Goal: Answer question/provide support: Share knowledge or assist other users

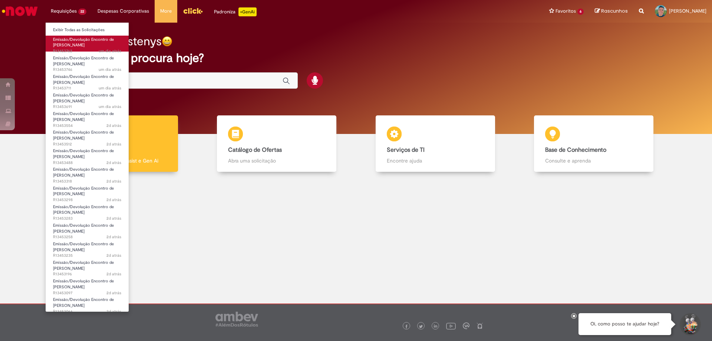
click at [81, 41] on span "Emissão/Devolução Encontro de [PERSON_NAME]" at bounding box center [83, 42] width 61 height 11
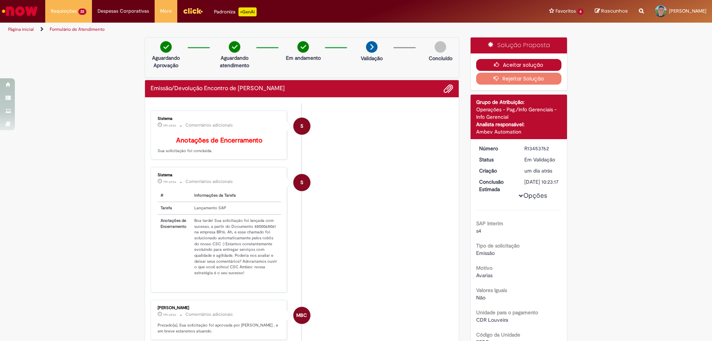
click at [518, 61] on button "Aceitar solução" at bounding box center [519, 65] width 86 height 12
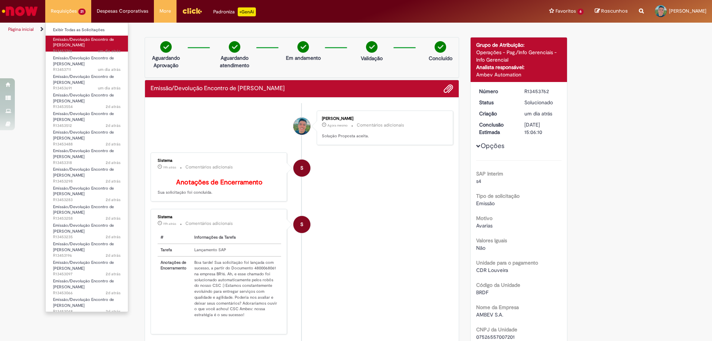
click at [67, 48] on span "Emissão/Devolução Encontro de [PERSON_NAME]" at bounding box center [83, 42] width 61 height 11
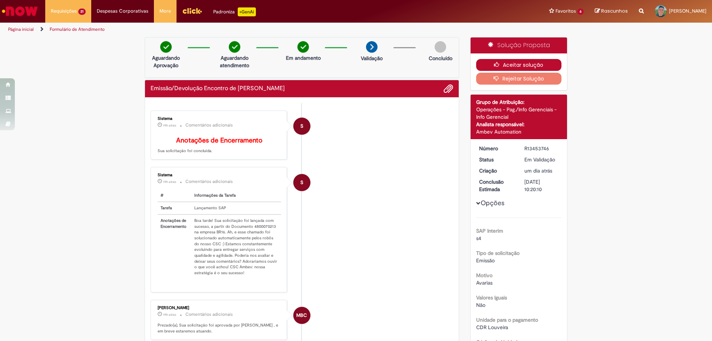
click at [494, 63] on icon "button" at bounding box center [498, 64] width 9 height 5
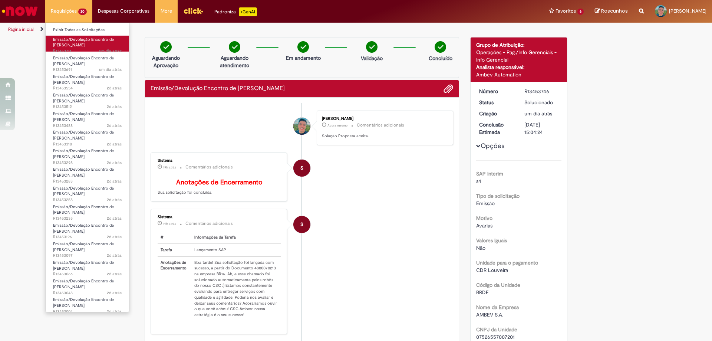
click at [66, 48] on span "Emissão/Devolução Encontro de [PERSON_NAME]" at bounding box center [83, 42] width 61 height 11
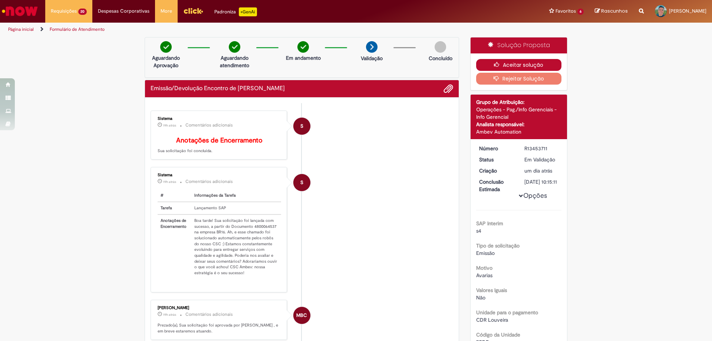
click at [496, 64] on icon "button" at bounding box center [498, 64] width 9 height 5
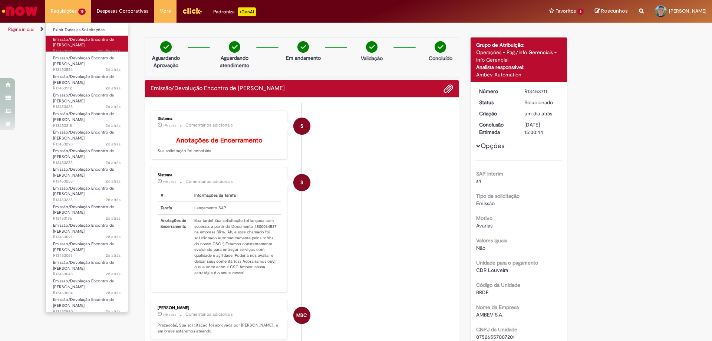
click at [74, 45] on span "Emissão/Devolução Encontro de [PERSON_NAME]" at bounding box center [83, 42] width 61 height 11
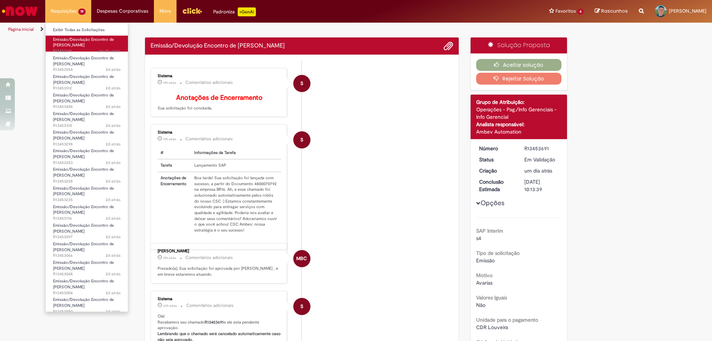
click at [73, 48] on span "Emissão/Devolução Encontro de [PERSON_NAME]" at bounding box center [83, 42] width 61 height 11
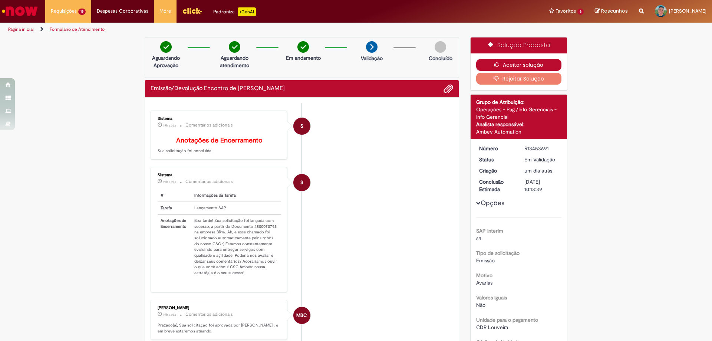
click at [525, 65] on button "Aceitar solução" at bounding box center [519, 65] width 86 height 12
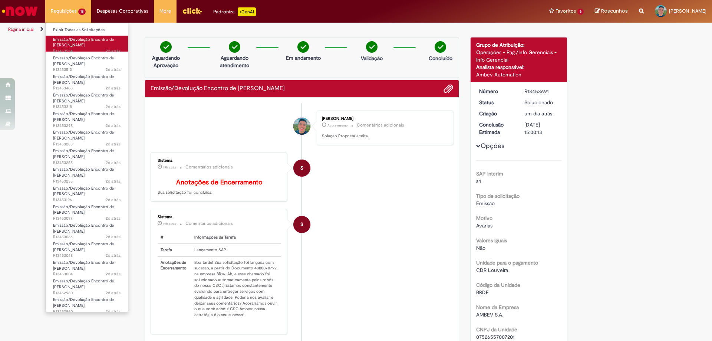
click at [71, 44] on span "Emissão/Devolução Encontro de [PERSON_NAME]" at bounding box center [83, 42] width 61 height 11
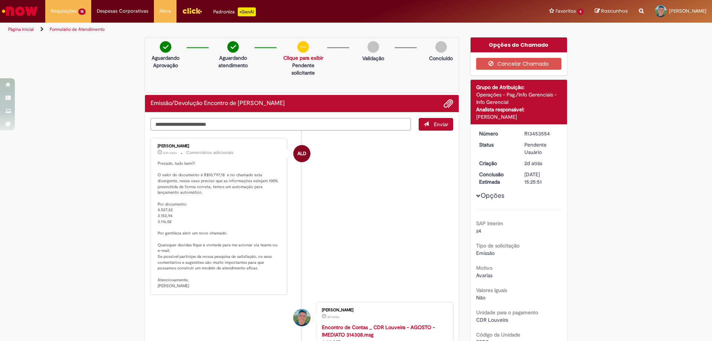
click at [220, 125] on textarea "Digite sua mensagem aqui..." at bounding box center [281, 124] width 260 height 13
type textarea "*"
drag, startPoint x: 204, startPoint y: 175, endPoint x: 217, endPoint y: 176, distance: 13.8
click at [217, 176] on p "Prezado, tudo bem?! O valor do documento é R$10.797,18 e no chamado esta diverg…" at bounding box center [219, 225] width 123 height 128
drag, startPoint x: 200, startPoint y: 174, endPoint x: 220, endPoint y: 177, distance: 19.6
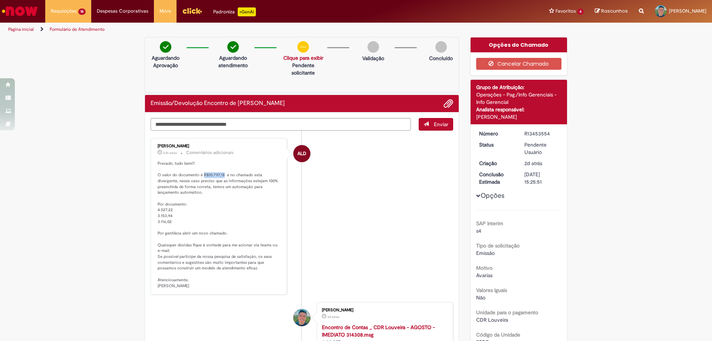
click at [220, 177] on p "Prezado, tudo bem?! O valor do documento é R$10.797,18 e no chamado esta diverg…" at bounding box center [219, 225] width 123 height 128
copy p "R$10.797,18"
click at [274, 122] on textarea "**********" at bounding box center [281, 124] width 260 height 13
paste textarea "**********"
type textarea "**********"
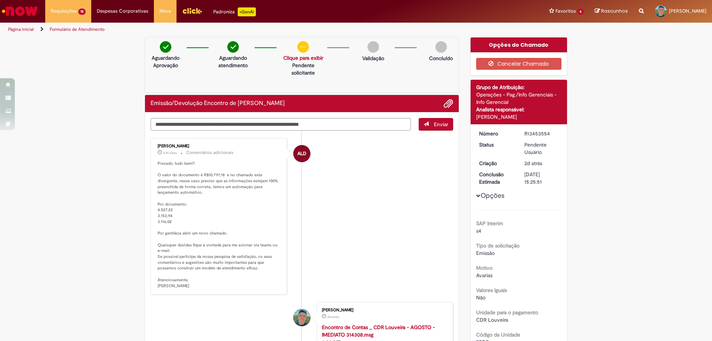
click at [435, 122] on span "Enviar" at bounding box center [441, 124] width 14 height 7
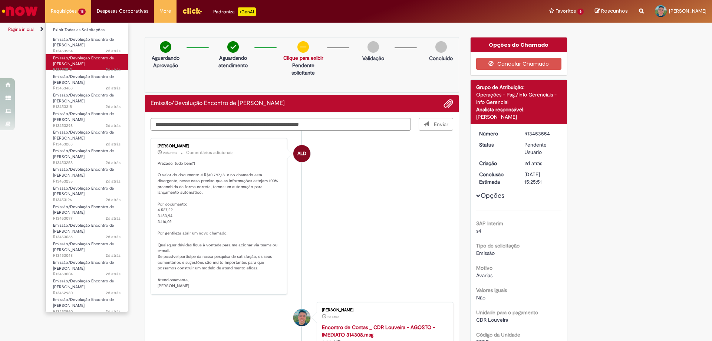
click at [56, 67] on span "2d atrás 2 dias atrás R13453512" at bounding box center [86, 70] width 67 height 6
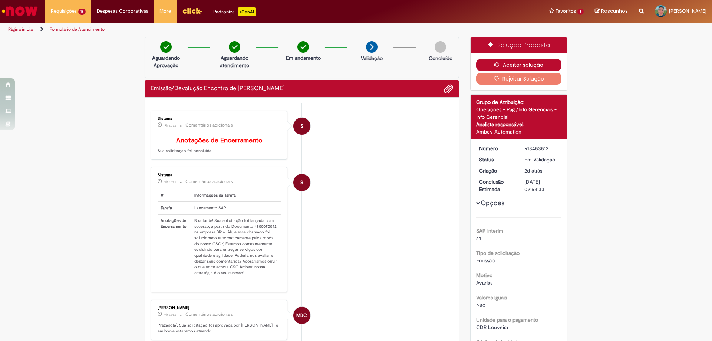
click at [514, 66] on button "Aceitar solução" at bounding box center [519, 65] width 86 height 12
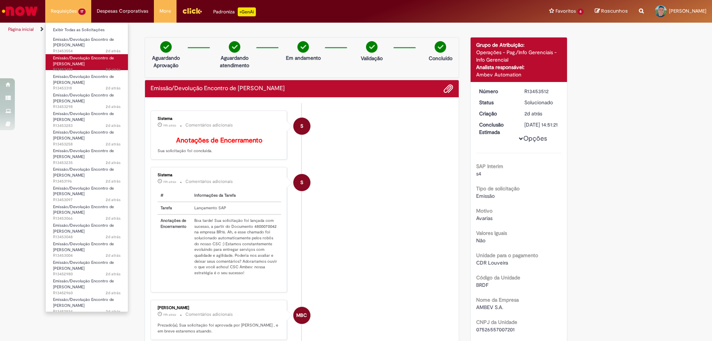
click at [67, 60] on span "Emissão/Devolução Encontro de [PERSON_NAME]" at bounding box center [83, 60] width 61 height 11
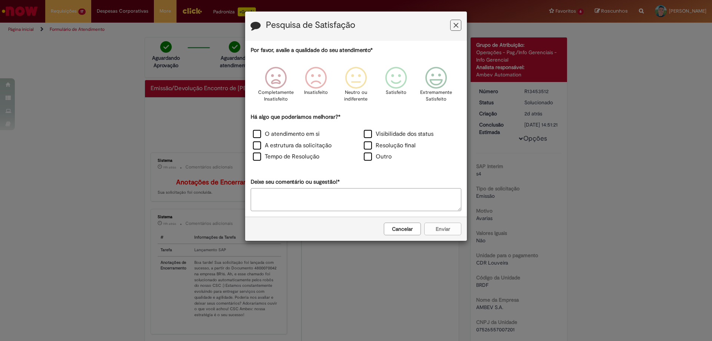
click at [459, 26] on button "Feedback" at bounding box center [455, 25] width 11 height 11
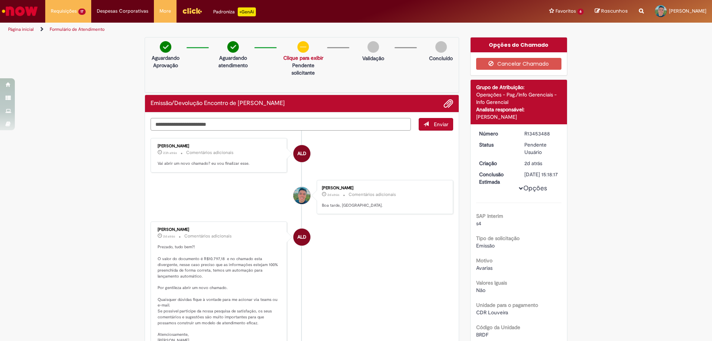
click at [265, 123] on textarea "Digite sua mensagem aqui..." at bounding box center [281, 124] width 260 height 13
type textarea "**********"
click at [435, 126] on span "Enviar" at bounding box center [441, 124] width 14 height 7
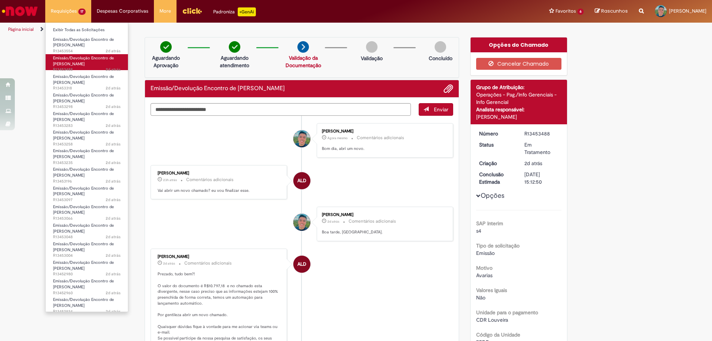
click at [77, 60] on span "Emissão/Devolução Encontro de [PERSON_NAME]" at bounding box center [83, 60] width 61 height 11
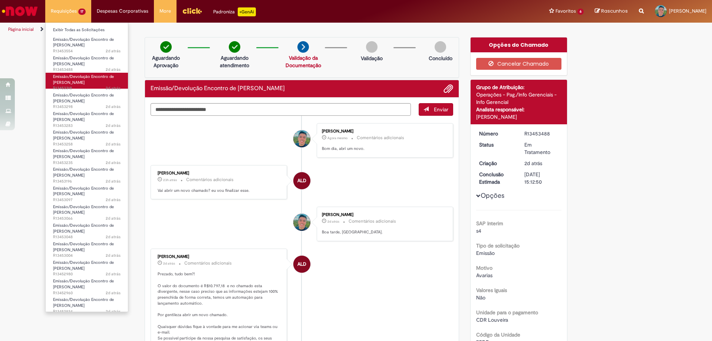
click at [74, 79] on span "Emissão/Devolução Encontro de [PERSON_NAME]" at bounding box center [83, 79] width 61 height 11
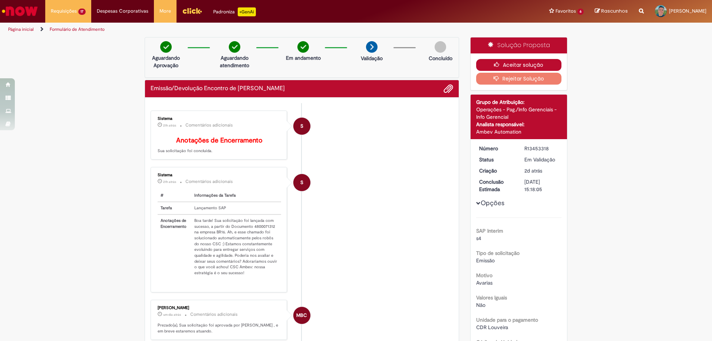
click at [531, 60] on button "Aceitar solução" at bounding box center [519, 65] width 86 height 12
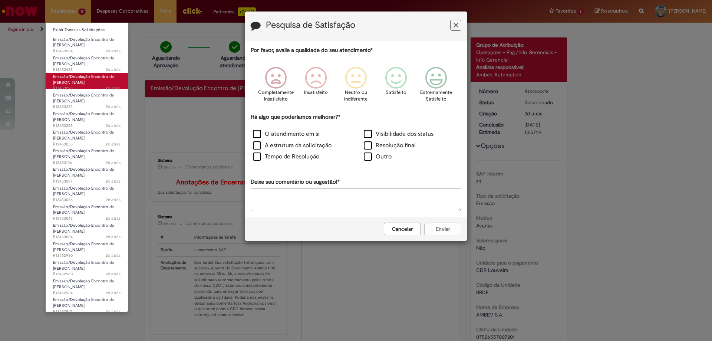
click at [65, 78] on span "Emissão/Devolução Encontro de [PERSON_NAME]" at bounding box center [83, 79] width 61 height 11
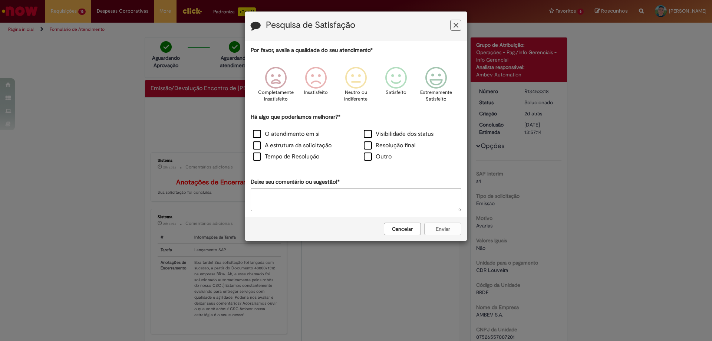
click at [457, 27] on icon "Feedback" at bounding box center [456, 26] width 5 height 8
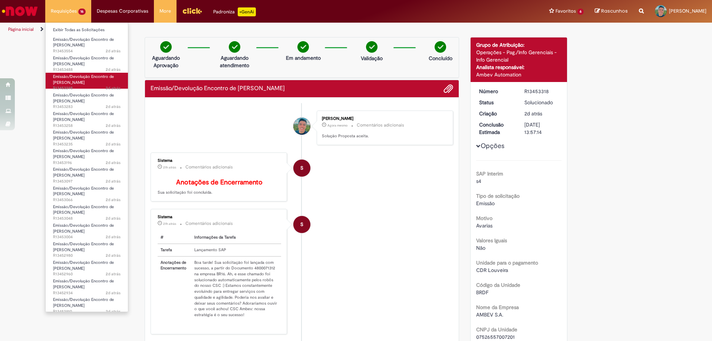
click at [74, 81] on span "Emissão/Devolução Encontro de [PERSON_NAME]" at bounding box center [83, 79] width 61 height 11
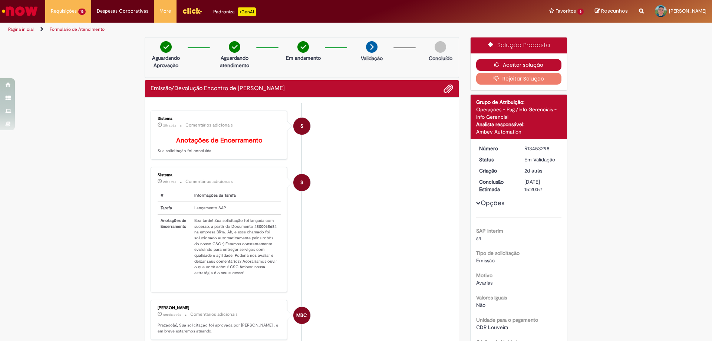
click at [502, 62] on button "Aceitar solução" at bounding box center [519, 65] width 86 height 12
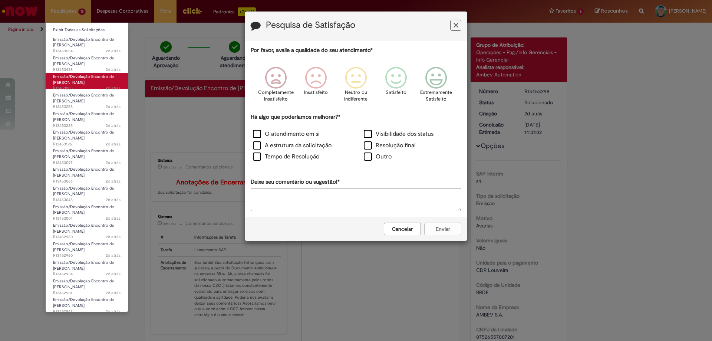
click at [71, 76] on span "Emissão/Devolução Encontro de [PERSON_NAME]" at bounding box center [83, 79] width 61 height 11
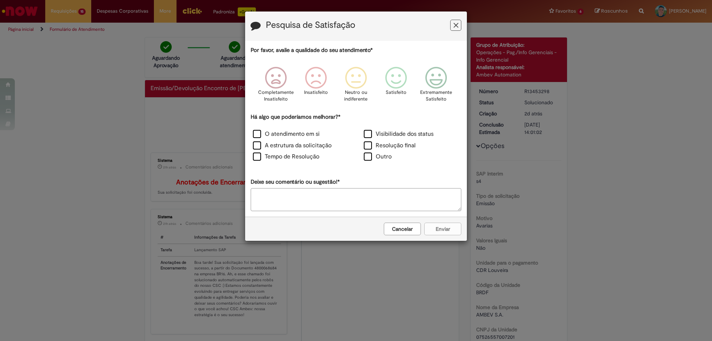
click at [452, 26] on button "Feedback" at bounding box center [455, 25] width 11 height 11
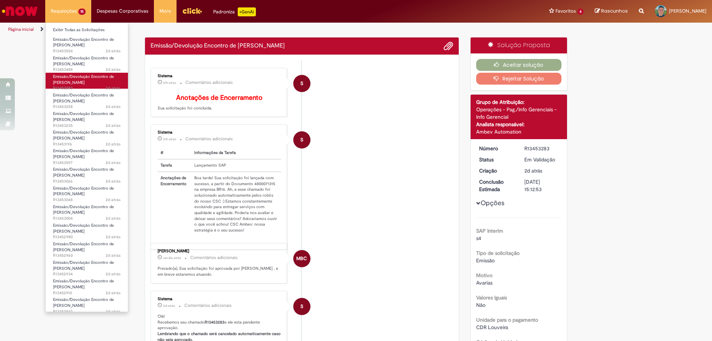
click at [73, 80] on span "Emissão/Devolução Encontro de [PERSON_NAME]" at bounding box center [83, 79] width 61 height 11
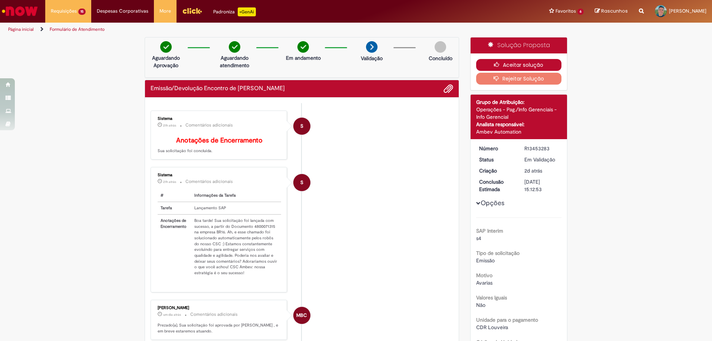
click at [502, 65] on button "Aceitar solução" at bounding box center [519, 65] width 86 height 12
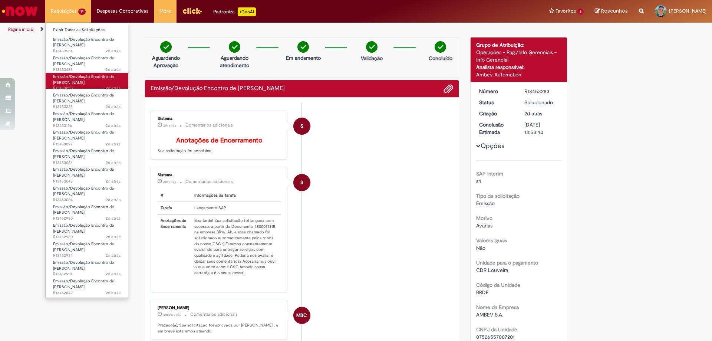
click at [62, 79] on span "Emissão/Devolução Encontro de [PERSON_NAME]" at bounding box center [83, 79] width 61 height 11
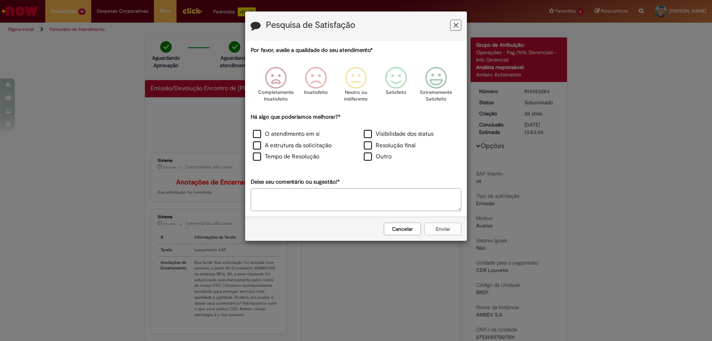
click at [458, 25] on icon "Feedback" at bounding box center [456, 26] width 5 height 8
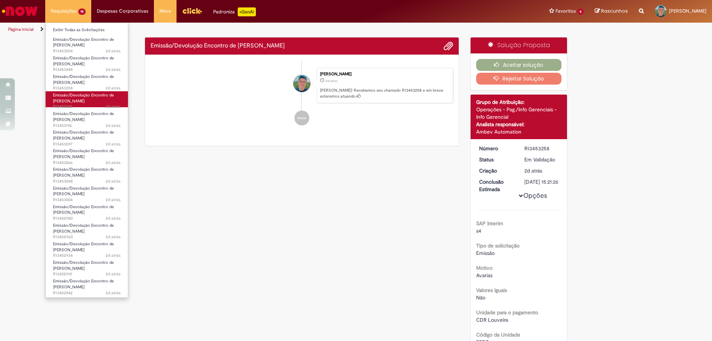
click at [63, 102] on span "Emissão/Devolução Encontro de [PERSON_NAME]" at bounding box center [83, 97] width 61 height 11
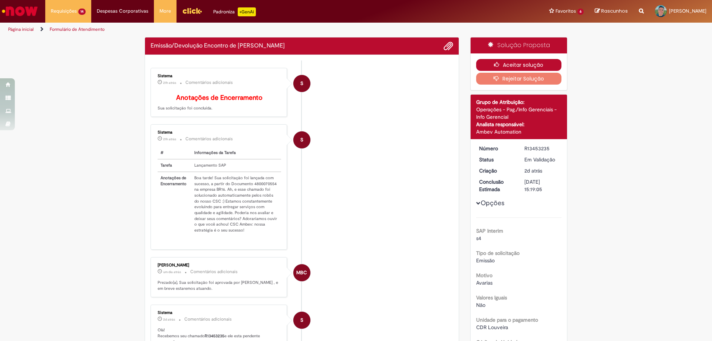
click at [510, 66] on button "Aceitar solução" at bounding box center [519, 65] width 86 height 12
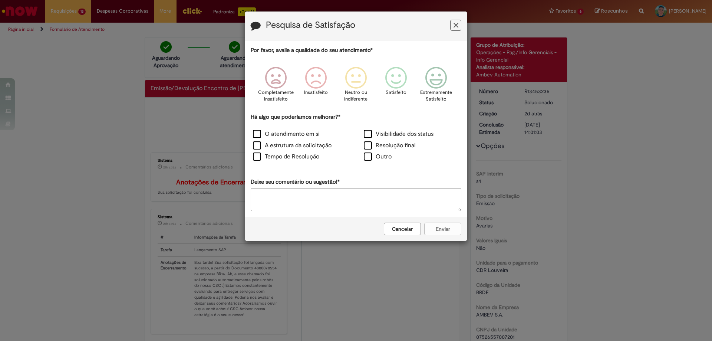
click at [454, 26] on icon "Feedback" at bounding box center [456, 26] width 5 height 8
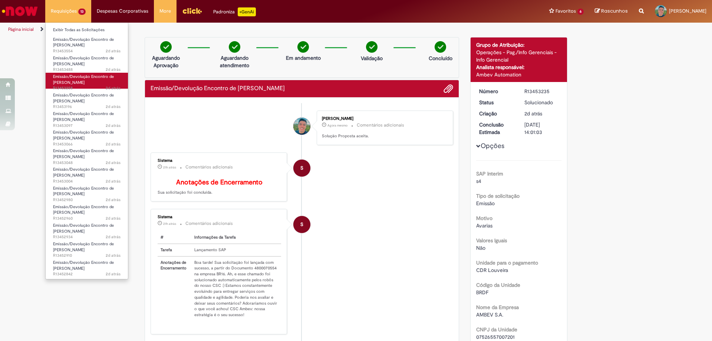
click at [69, 82] on span "Emissão/Devolução Encontro de [PERSON_NAME]" at bounding box center [83, 79] width 61 height 11
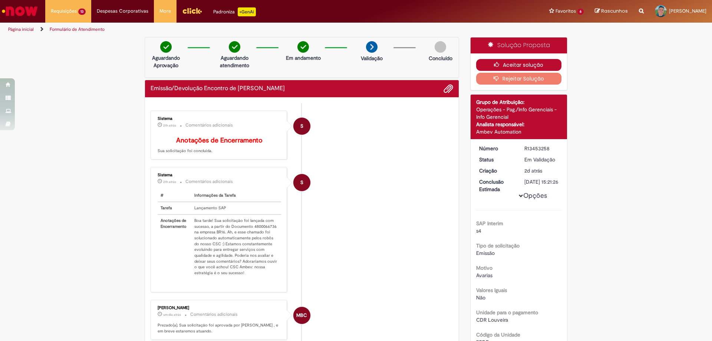
click at [525, 65] on button "Aceitar solução" at bounding box center [519, 65] width 86 height 12
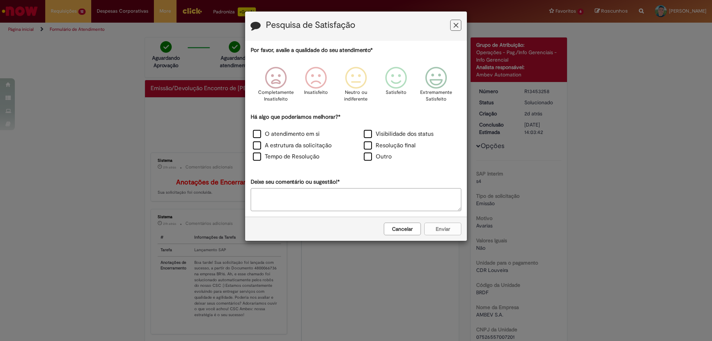
click at [459, 29] on button "Feedback" at bounding box center [455, 25] width 11 height 11
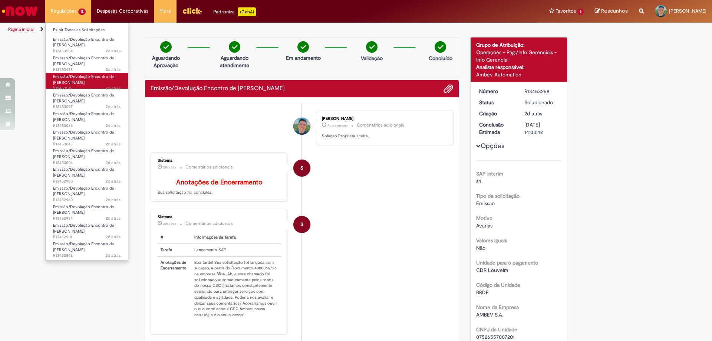
click at [66, 78] on span "Emissão/Devolução Encontro de [PERSON_NAME]" at bounding box center [83, 79] width 61 height 11
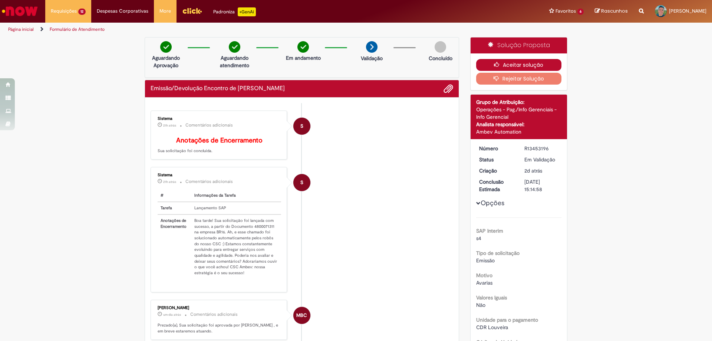
click at [542, 63] on button "Aceitar solução" at bounding box center [519, 65] width 86 height 12
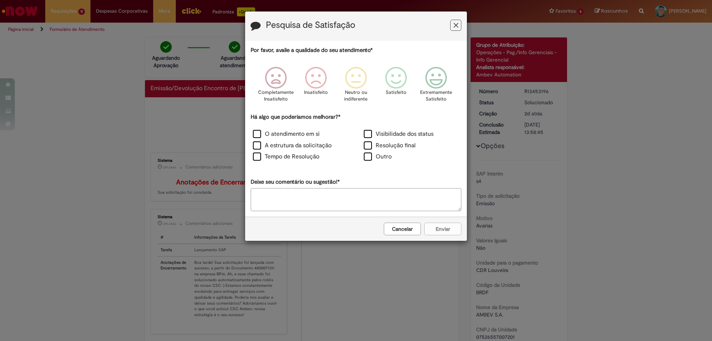
click at [458, 26] on icon "Feedback" at bounding box center [456, 26] width 5 height 8
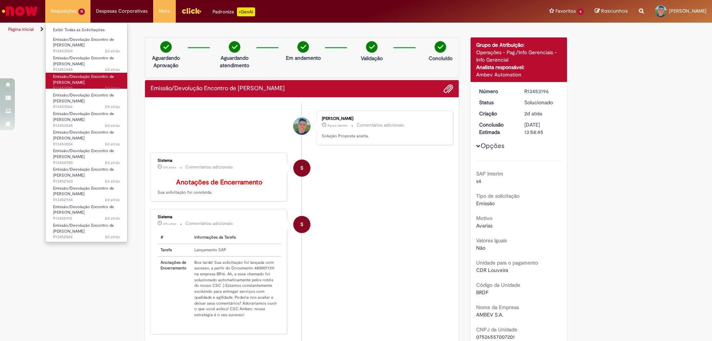
click at [67, 80] on span "Emissão/Devolução Encontro de [PERSON_NAME]" at bounding box center [83, 79] width 61 height 11
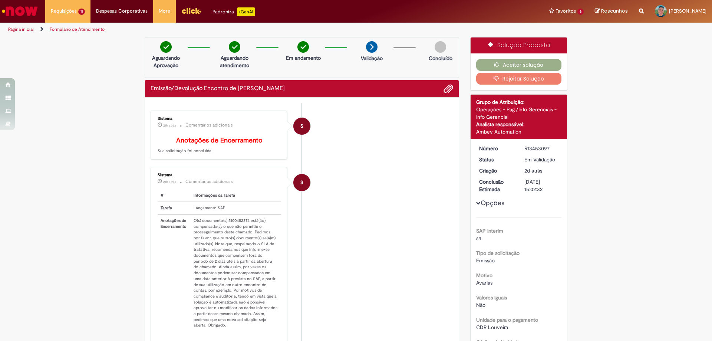
scroll to position [37, 0]
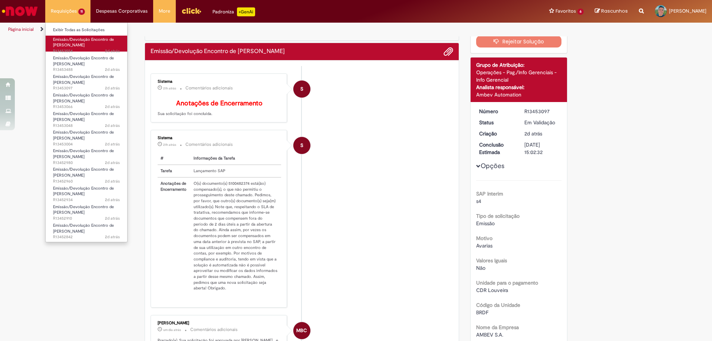
click at [70, 41] on span "Emissão/Devolução Encontro de [PERSON_NAME]" at bounding box center [83, 42] width 61 height 11
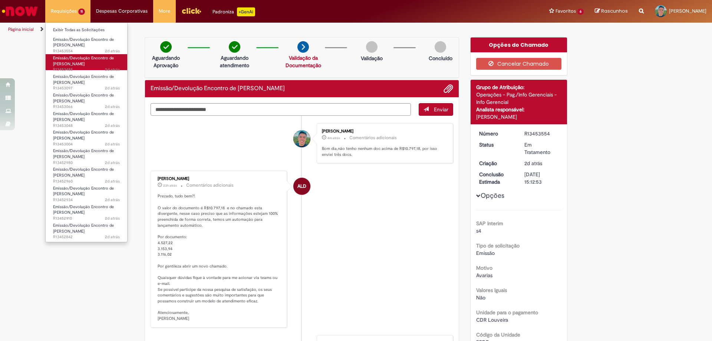
click at [70, 62] on span "Emissão/Devolução Encontro de [PERSON_NAME]" at bounding box center [83, 60] width 61 height 11
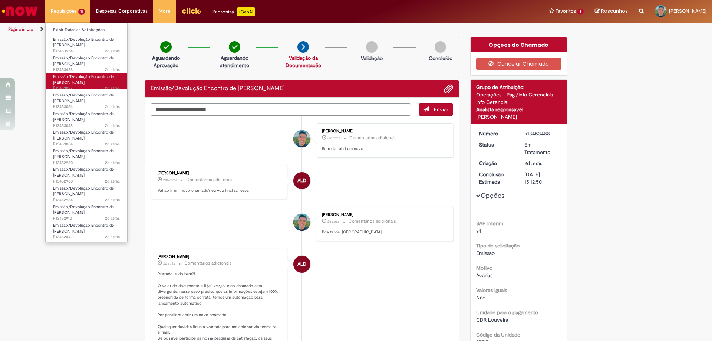
click at [68, 81] on span "Emissão/Devolução Encontro de [PERSON_NAME]" at bounding box center [83, 79] width 61 height 11
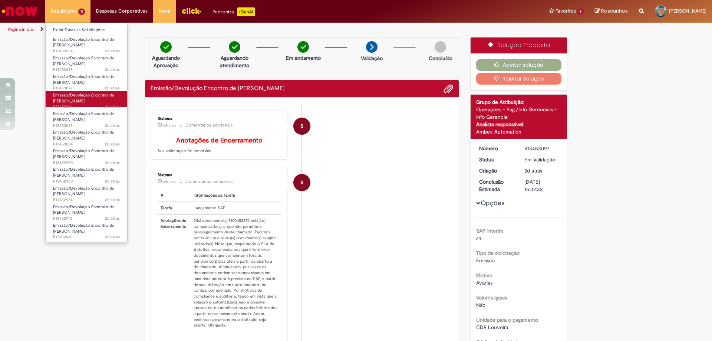
click at [69, 97] on span "Emissão/Devolução Encontro de [PERSON_NAME]" at bounding box center [83, 97] width 61 height 11
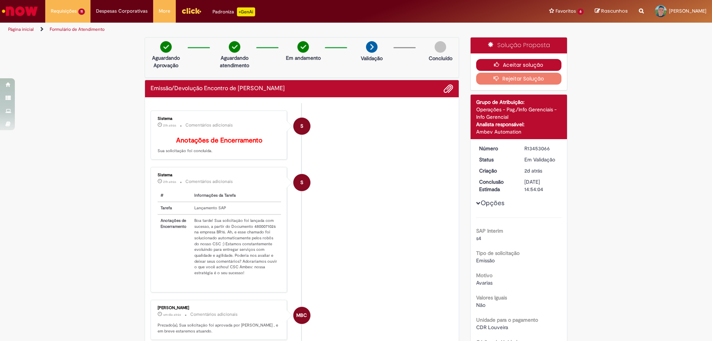
click at [502, 61] on button "Aceitar solução" at bounding box center [519, 65] width 86 height 12
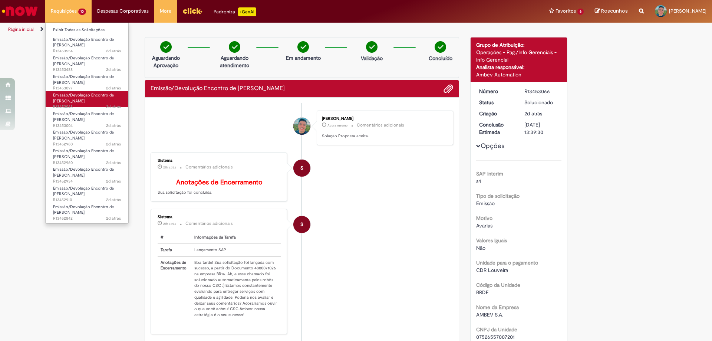
click at [86, 99] on span "Emissão/Devolução Encontro de [PERSON_NAME]" at bounding box center [83, 97] width 61 height 11
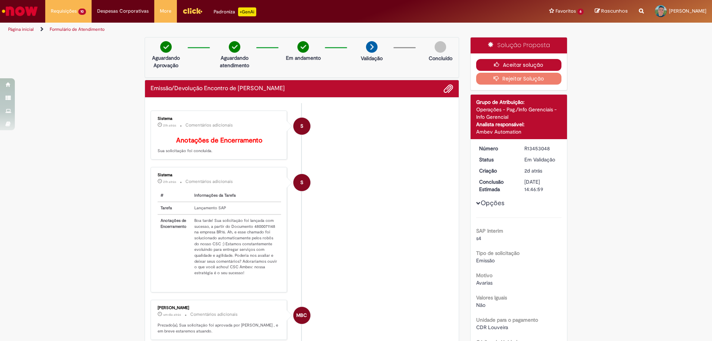
click at [527, 64] on button "Aceitar solução" at bounding box center [519, 65] width 86 height 12
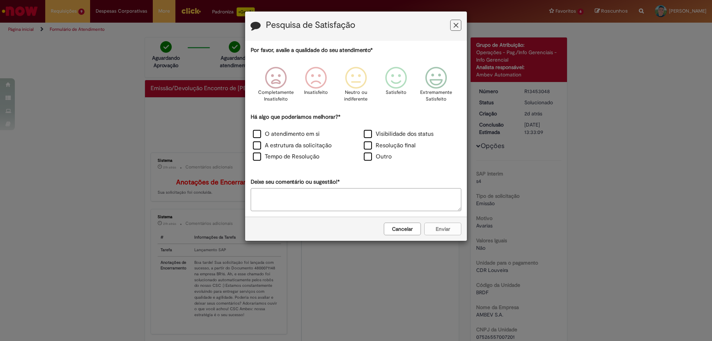
click at [453, 24] on button "Feedback" at bounding box center [455, 25] width 11 height 11
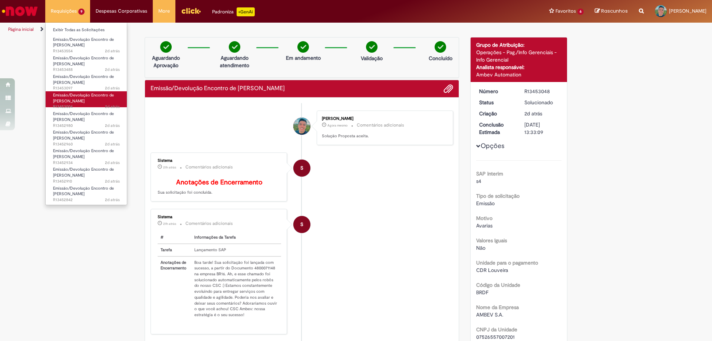
click at [77, 102] on span "Emissão/Devolução Encontro de [PERSON_NAME]" at bounding box center [83, 97] width 61 height 11
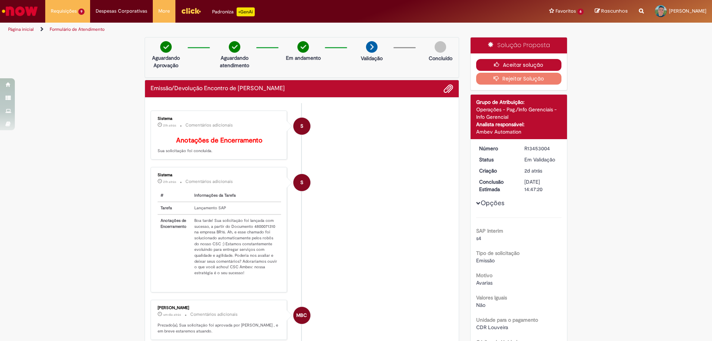
click at [543, 62] on button "Aceitar solução" at bounding box center [519, 65] width 86 height 12
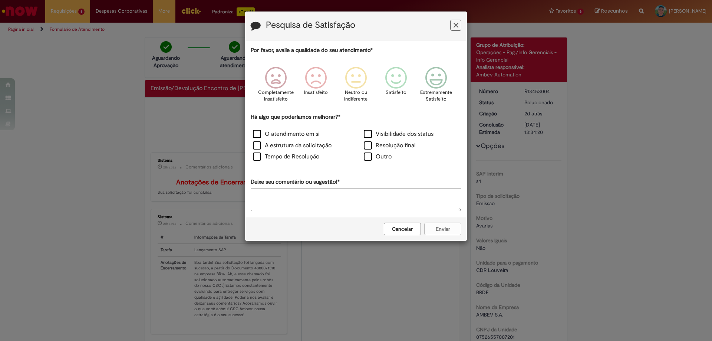
click at [456, 23] on icon "Feedback" at bounding box center [456, 26] width 5 height 8
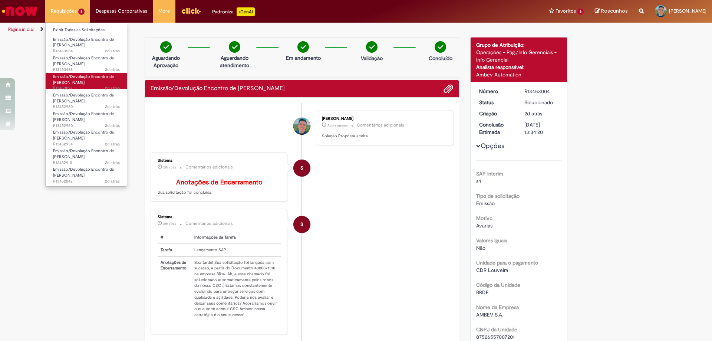
click at [88, 86] on span "2d atrás 2 dias atrás R13453097" at bounding box center [86, 88] width 67 height 6
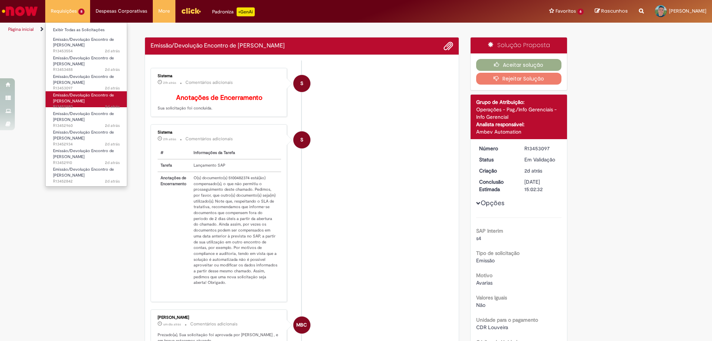
click at [82, 100] on span "Emissão/Devolução Encontro de [PERSON_NAME]" at bounding box center [83, 97] width 61 height 11
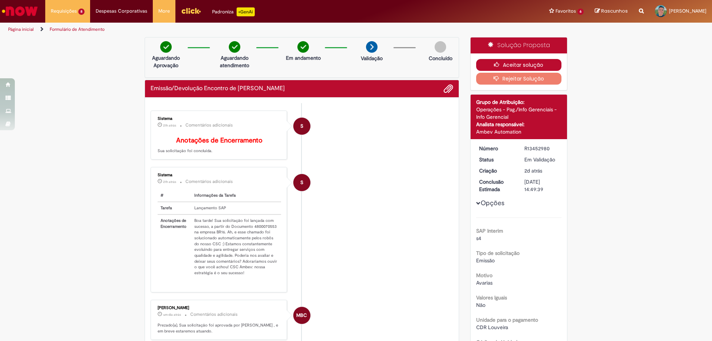
click at [524, 63] on button "Aceitar solução" at bounding box center [519, 65] width 86 height 12
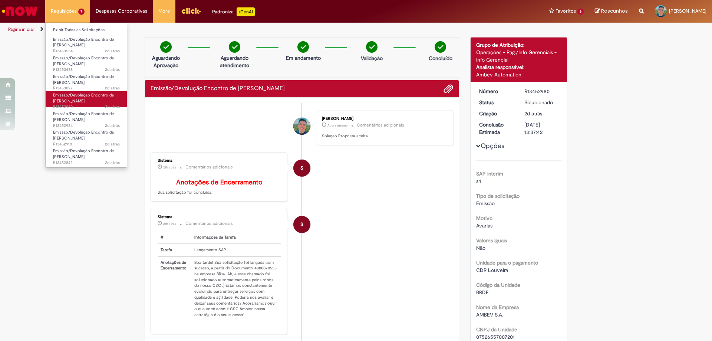
click at [74, 101] on span "Emissão/Devolução Encontro de [PERSON_NAME]" at bounding box center [83, 97] width 61 height 11
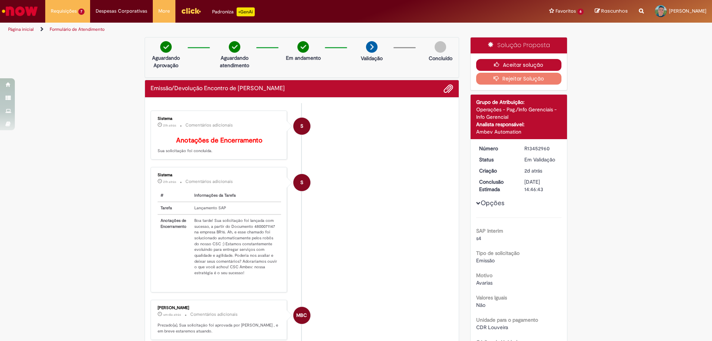
click at [537, 63] on button "Aceitar solução" at bounding box center [519, 65] width 86 height 12
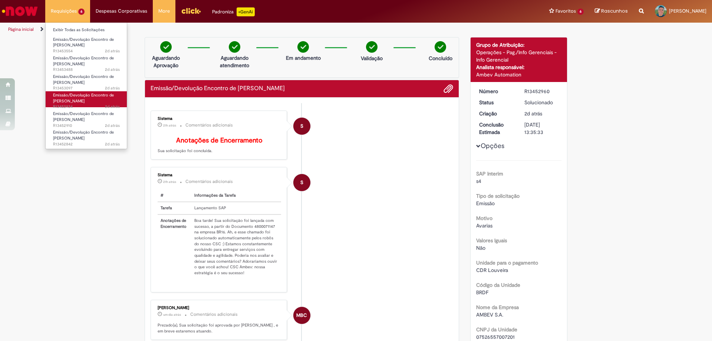
click at [80, 102] on span "Emissão/Devolução Encontro de [PERSON_NAME]" at bounding box center [83, 97] width 61 height 11
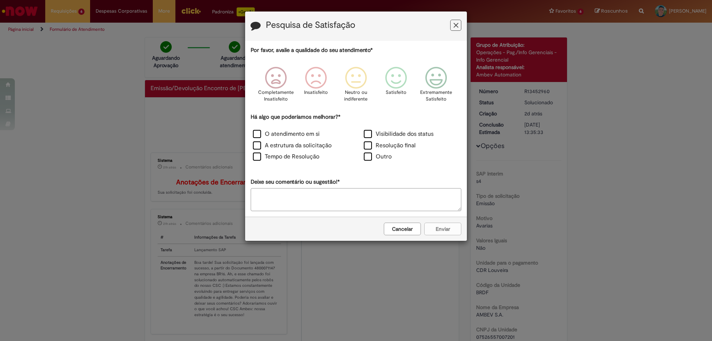
click at [456, 24] on icon "Feedback" at bounding box center [456, 26] width 5 height 8
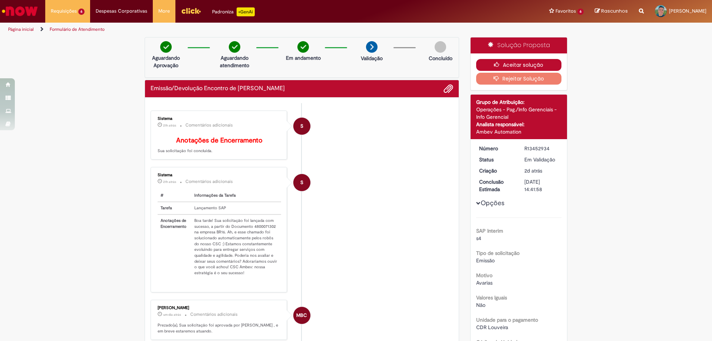
click at [517, 61] on button "Aceitar solução" at bounding box center [519, 65] width 86 height 12
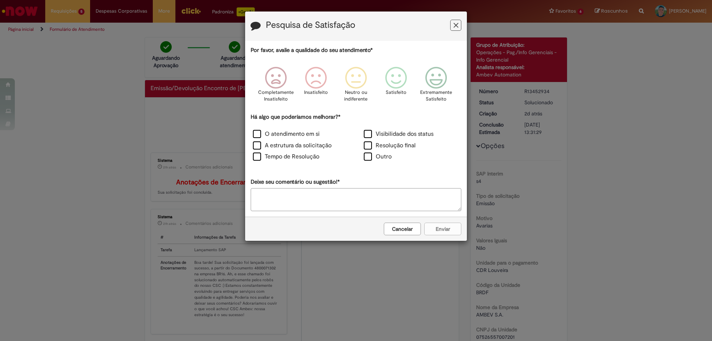
click at [458, 29] on button "Feedback" at bounding box center [455, 25] width 11 height 11
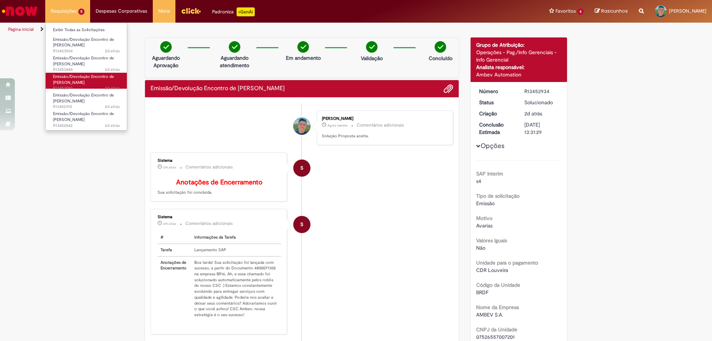
click at [81, 88] on span "2d atrás 2 dias atrás R13453097" at bounding box center [86, 88] width 67 height 6
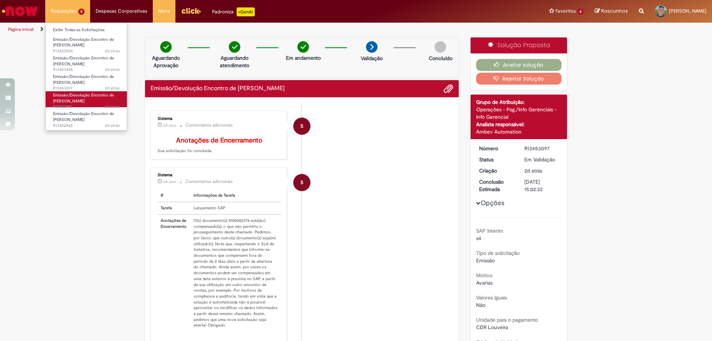
click at [75, 98] on span "Emissão/Devolução Encontro de [PERSON_NAME]" at bounding box center [83, 97] width 61 height 11
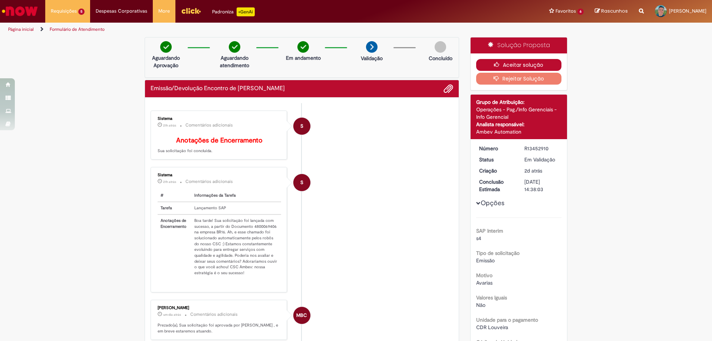
click at [535, 65] on button "Aceitar solução" at bounding box center [519, 65] width 86 height 12
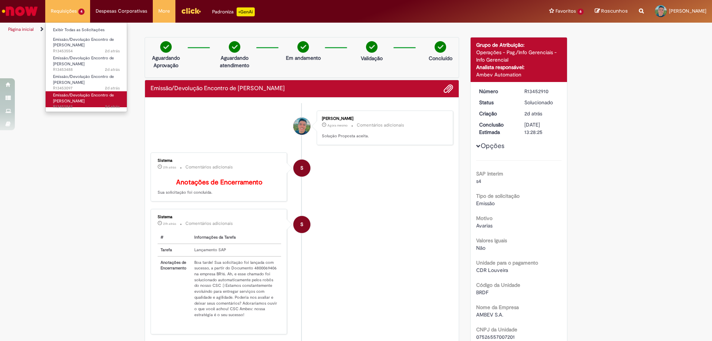
click at [78, 99] on span "Emissão/Devolução Encontro de [PERSON_NAME]" at bounding box center [83, 97] width 61 height 11
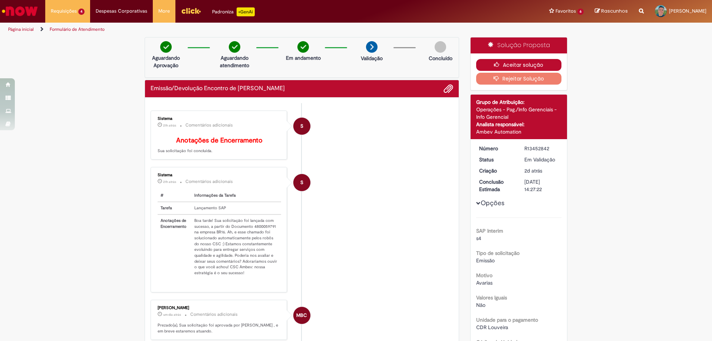
click at [511, 65] on button "Aceitar solução" at bounding box center [519, 65] width 86 height 12
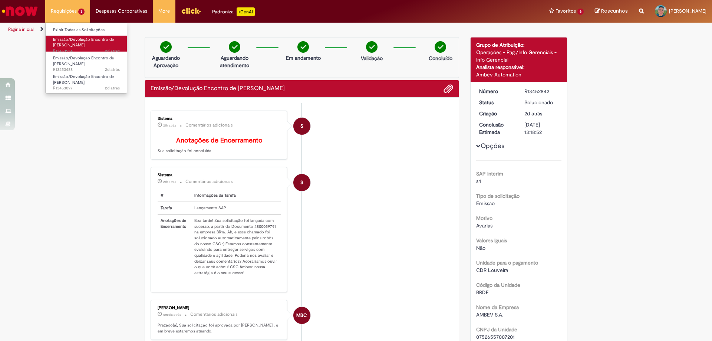
click at [64, 40] on span "Emissão/Devolução Encontro de [PERSON_NAME]" at bounding box center [83, 42] width 61 height 11
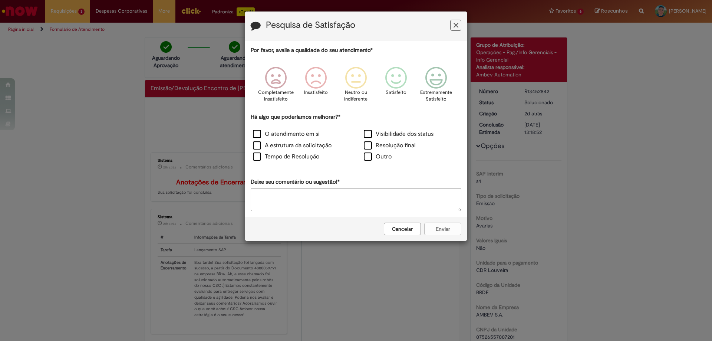
click at [459, 26] on button "Feedback" at bounding box center [455, 25] width 11 height 11
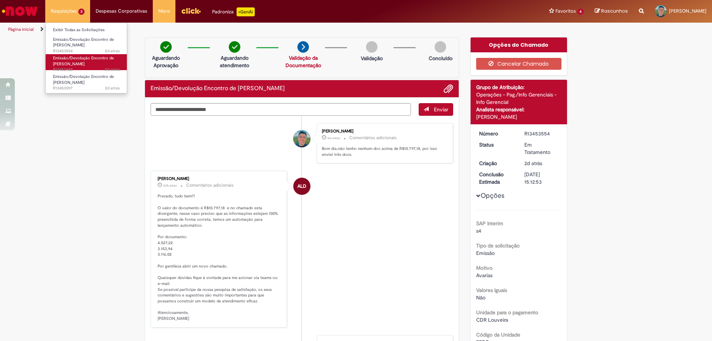
click at [75, 61] on span "Emissão/Devolução Encontro de [PERSON_NAME]" at bounding box center [83, 60] width 61 height 11
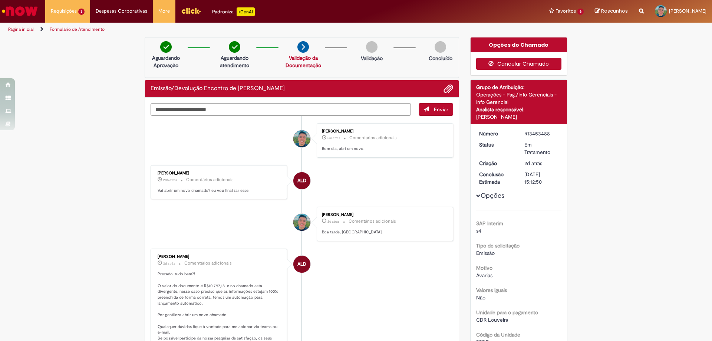
click at [504, 65] on button "Cancelar Chamado" at bounding box center [519, 64] width 86 height 12
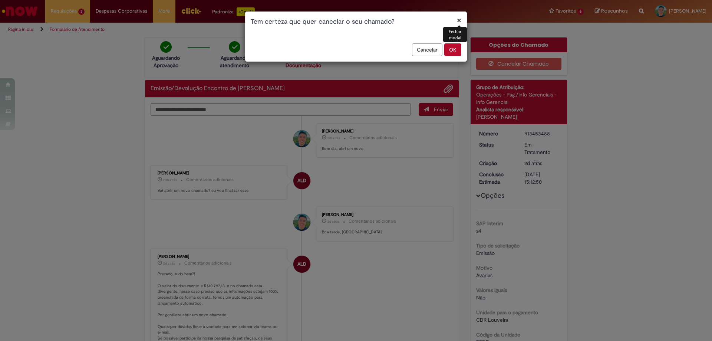
click at [456, 47] on button "OK" at bounding box center [452, 49] width 17 height 13
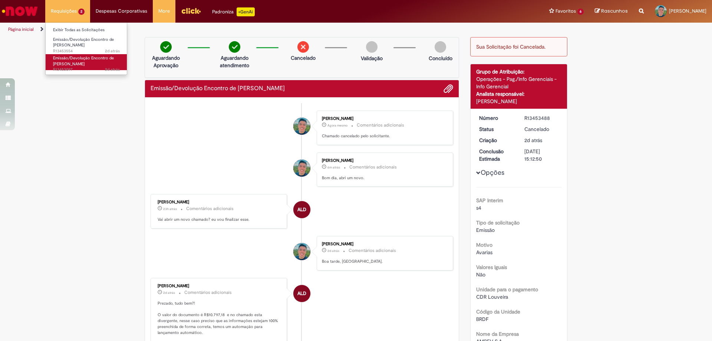
click at [60, 66] on span "Emissão/Devolução Encontro de [PERSON_NAME]" at bounding box center [83, 60] width 61 height 11
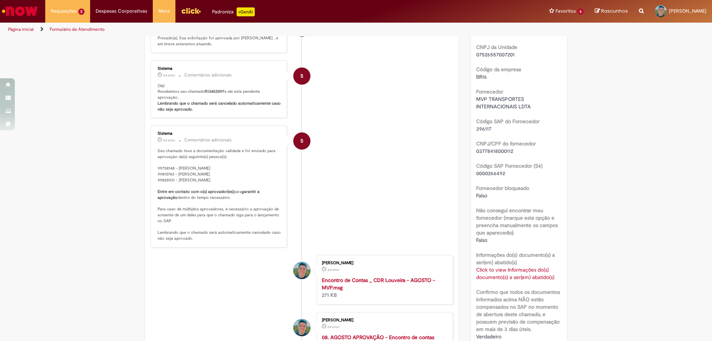
scroll to position [488, 0]
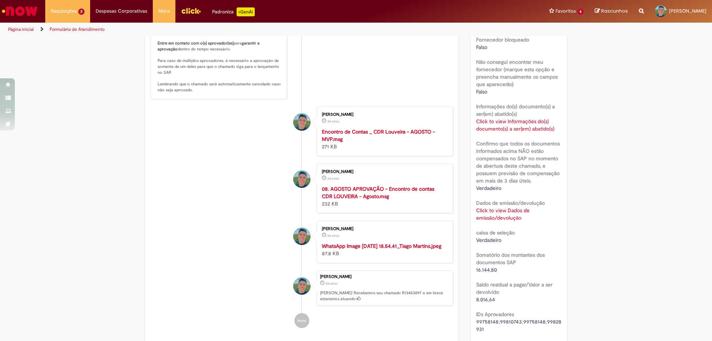
click at [492, 211] on link "Click to view Dados de emissão/devolução" at bounding box center [502, 214] width 53 height 14
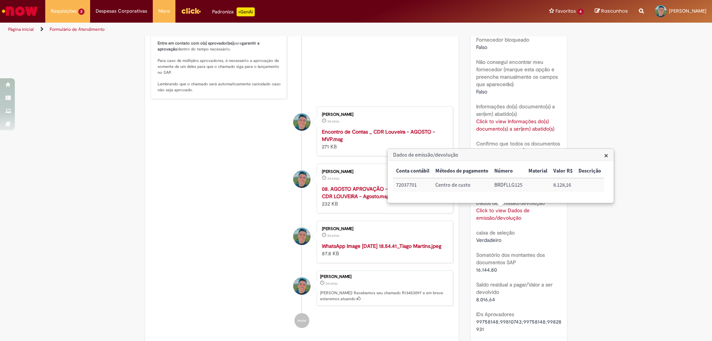
click at [616, 216] on div "Verificar Código de Barras Aguardando Aprovação Aguardando atendimento Em andam…" at bounding box center [356, 78] width 712 height 1059
click at [608, 154] on h3 "Dados de emissão/devolução" at bounding box center [500, 155] width 225 height 12
click at [604, 155] on span "×" at bounding box center [606, 155] width 4 height 10
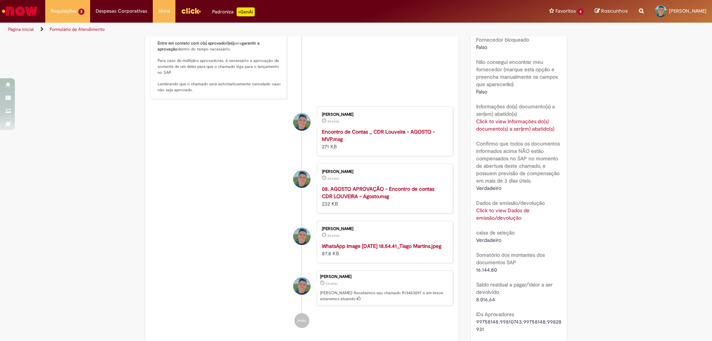
scroll to position [562, 0]
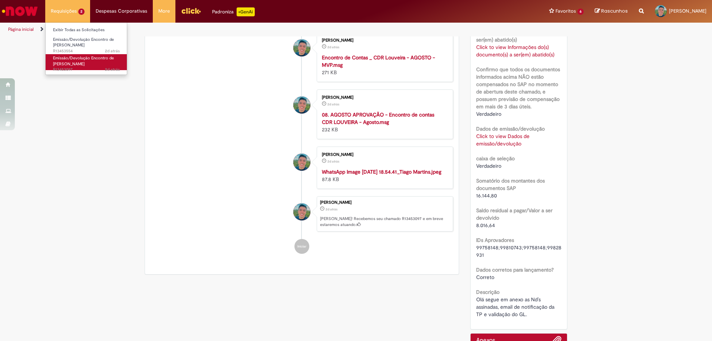
click at [83, 62] on span "Emissão/Devolução Encontro de [PERSON_NAME]" at bounding box center [83, 60] width 61 height 11
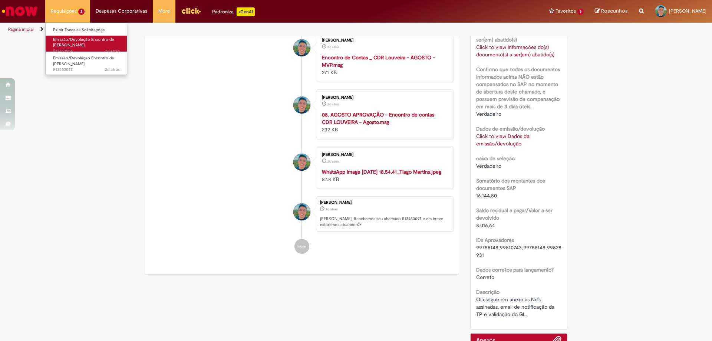
click at [70, 45] on span "Emissão/Devolução Encontro de [PERSON_NAME]" at bounding box center [83, 42] width 61 height 11
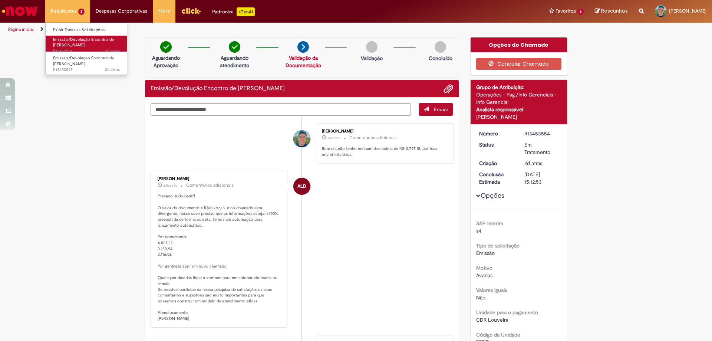
click at [76, 42] on span "Emissão/Devolução Encontro de [PERSON_NAME]" at bounding box center [83, 42] width 61 height 11
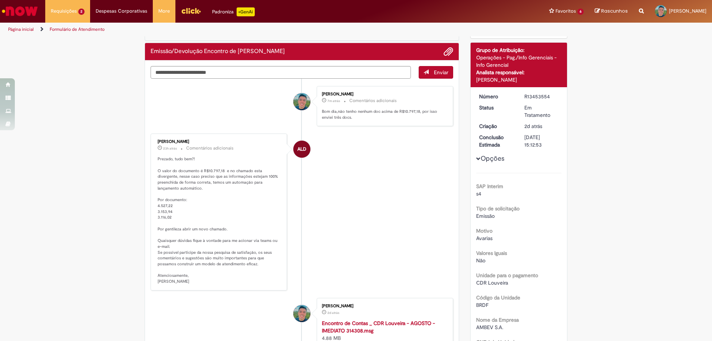
scroll to position [74, 0]
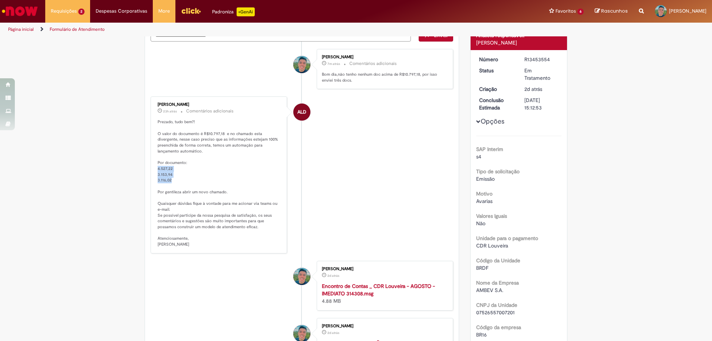
drag, startPoint x: 154, startPoint y: 170, endPoint x: 172, endPoint y: 181, distance: 21.6
click at [172, 181] on div "[PERSON_NAME] 23h atrás 23 horas atrás Comentários adicionais Prezado, tudo bem…" at bounding box center [219, 175] width 132 height 152
